Goal: Task Accomplishment & Management: Complete application form

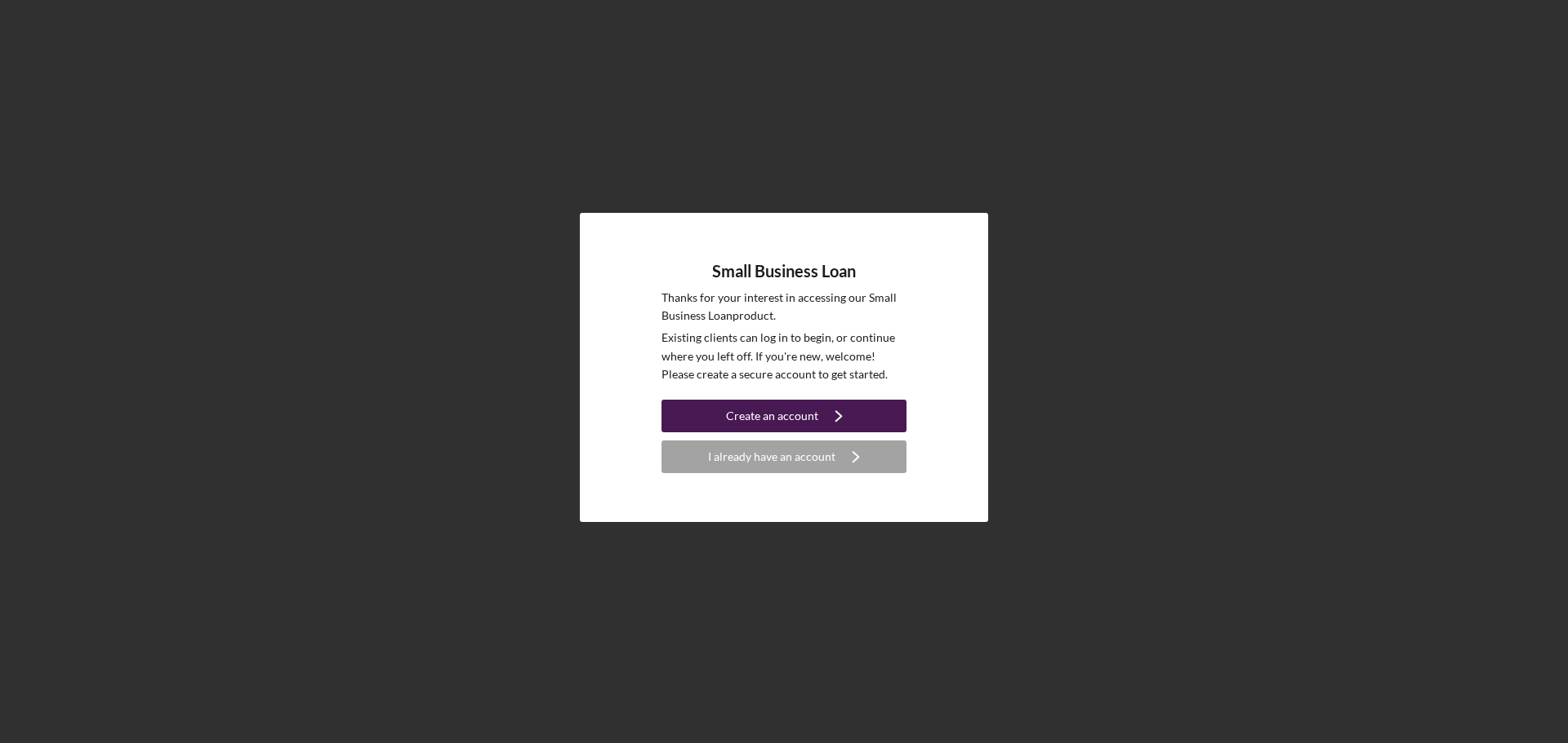
click at [842, 410] on icon "Icon/Navigate" at bounding box center [838, 416] width 41 height 41
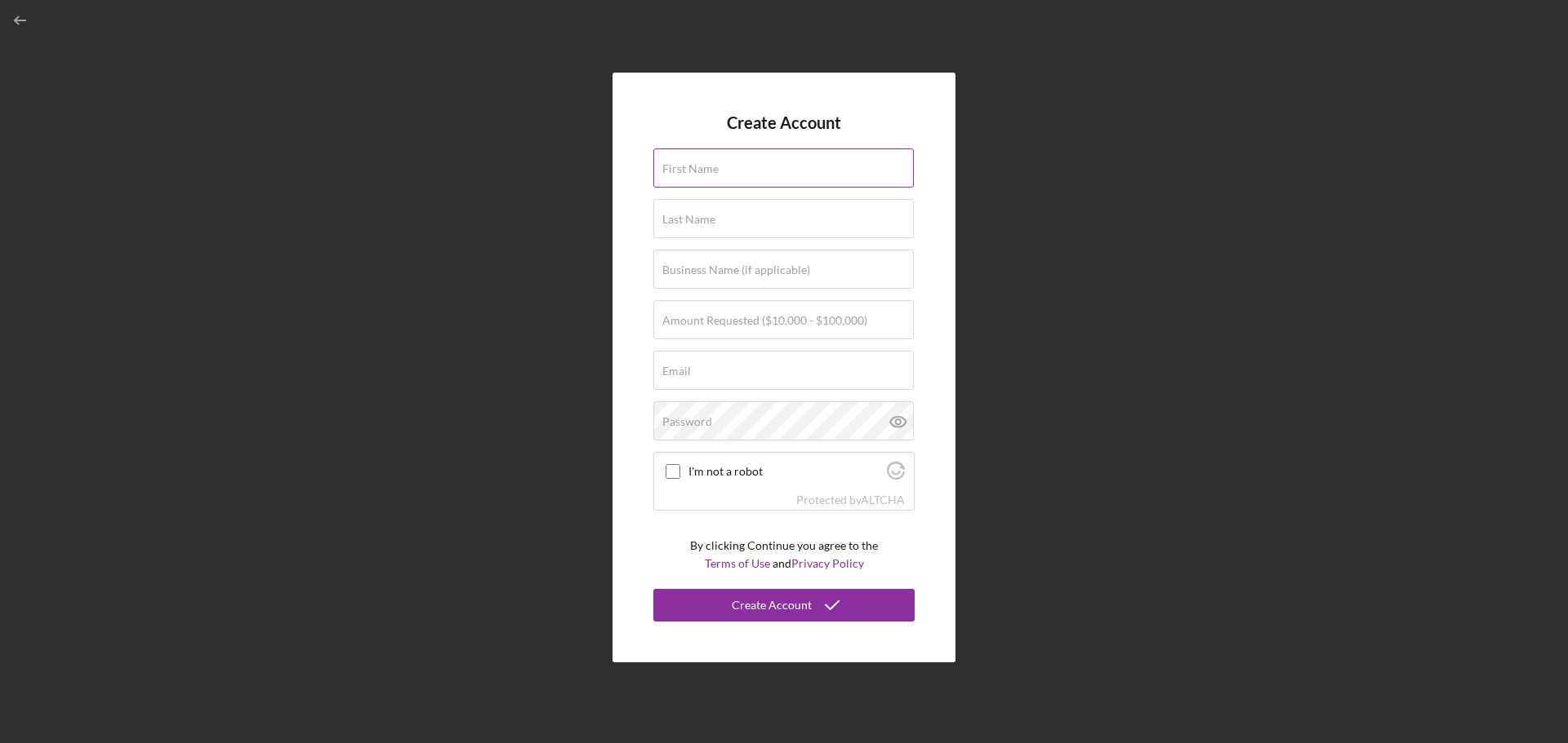
click at [814, 175] on input "First Name" at bounding box center [783, 168] width 260 height 39
